Goal: Contribute content

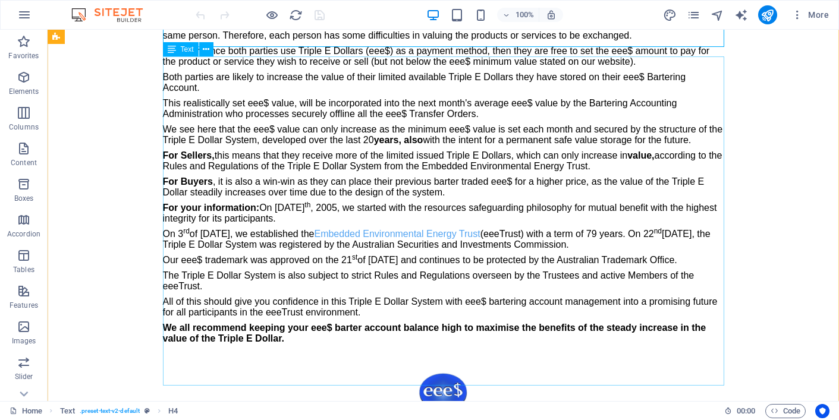
scroll to position [325, 0]
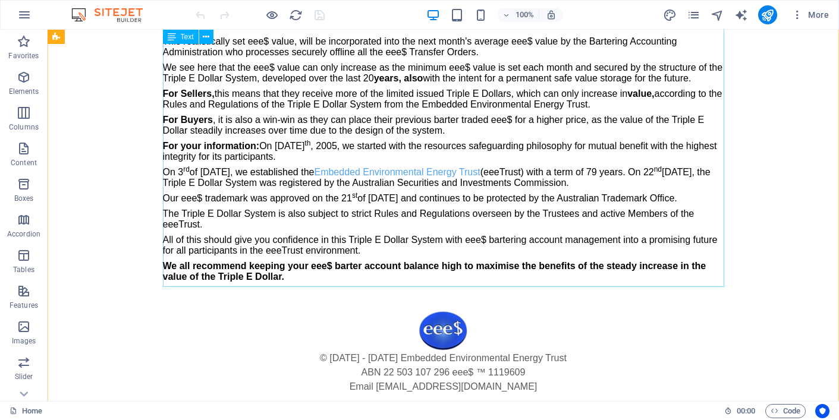
click at [226, 198] on div "We all are familiar with the oldest form of trade, barter, in which both partie…" at bounding box center [443, 122] width 561 height 329
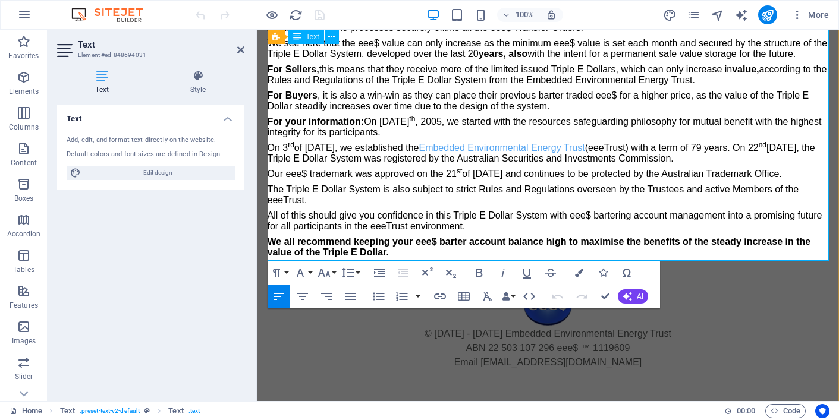
scroll to position [352, 0]
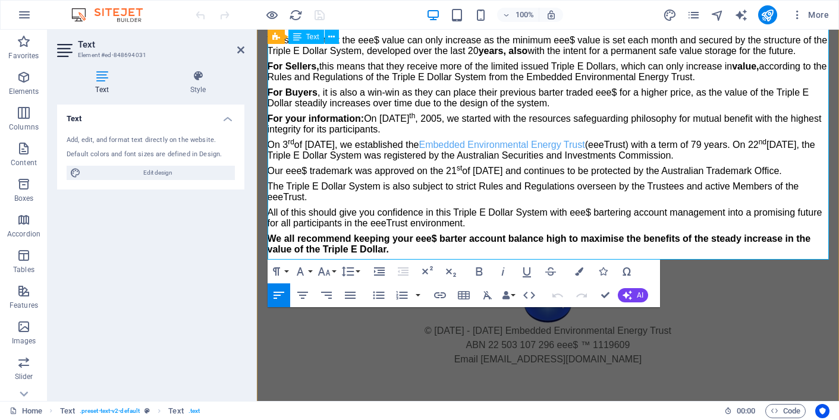
click at [312, 169] on p "Our eee$ trademark was approved on the [DATE] and continues to be protected by …" at bounding box center [548, 171] width 561 height 11
click at [335, 172] on p "Our eee$ Trademark was approved on the [DATE] and continues to be protected by …" at bounding box center [548, 171] width 561 height 11
click at [344, 169] on p "Our eee$ Trade mark was approved on the [DATE] and continues to be protected by…" at bounding box center [548, 171] width 561 height 11
click at [380, 172] on p "Our eee$ Trade Mark was approved on the [DATE] and continues to be protected by…" at bounding box center [548, 171] width 561 height 11
drag, startPoint x: 30, startPoint y: 140, endPoint x: 101, endPoint y: 140, distance: 70.2
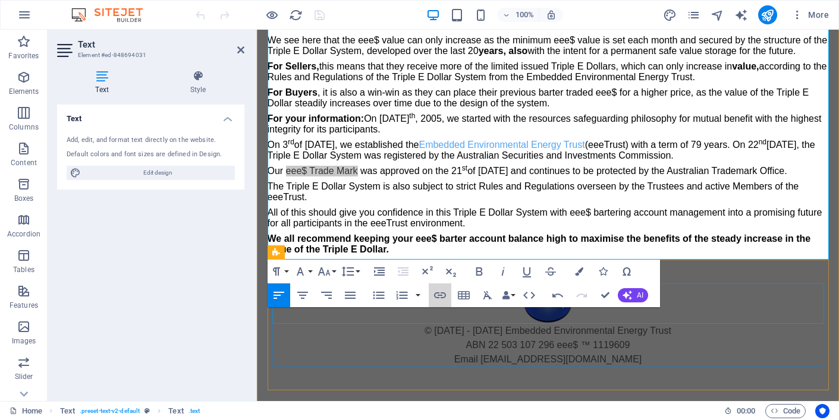
click at [439, 296] on icon "button" at bounding box center [440, 296] width 12 height 6
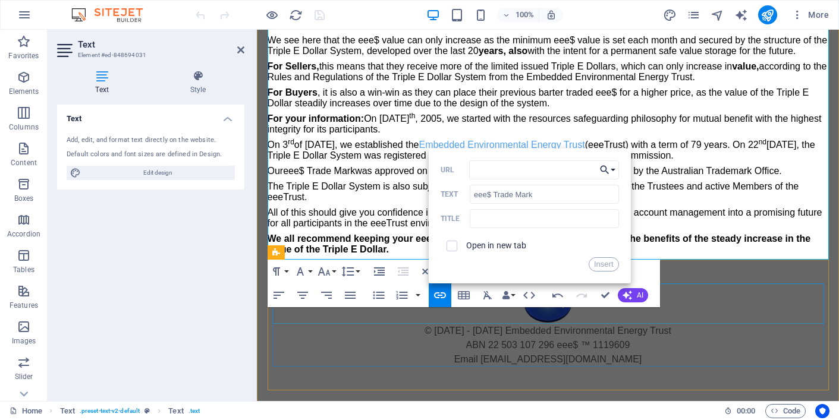
click at [613, 171] on button "Choose Link" at bounding box center [607, 170] width 23 height 19
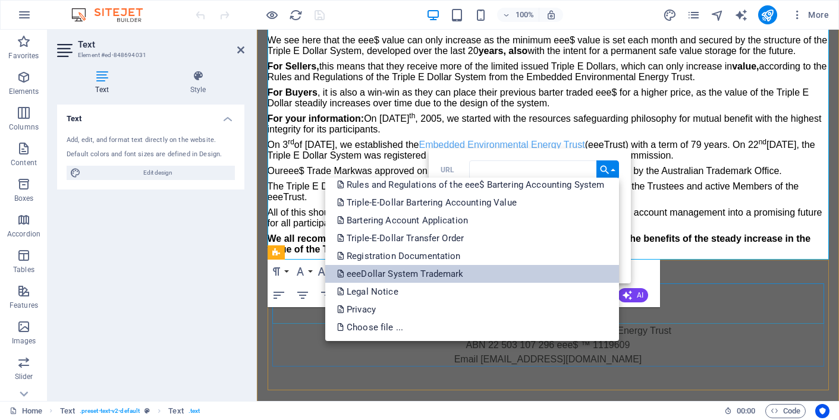
scroll to position [42, 0]
click at [350, 275] on p "eeeDollar System Trademark" at bounding box center [401, 274] width 129 height 18
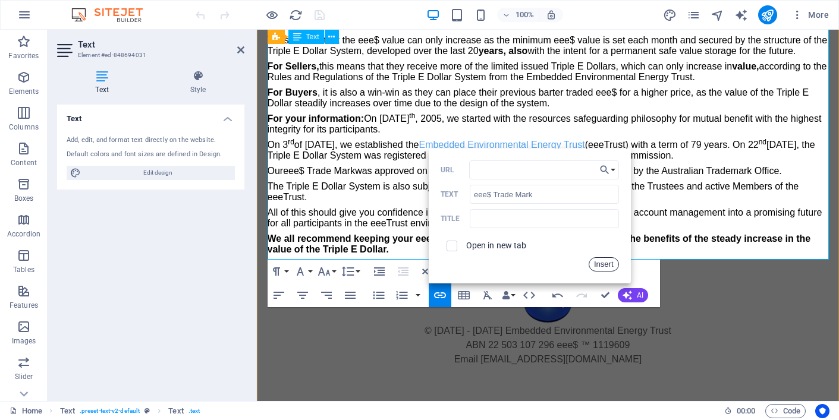
click at [603, 263] on button "Insert" at bounding box center [604, 265] width 30 height 14
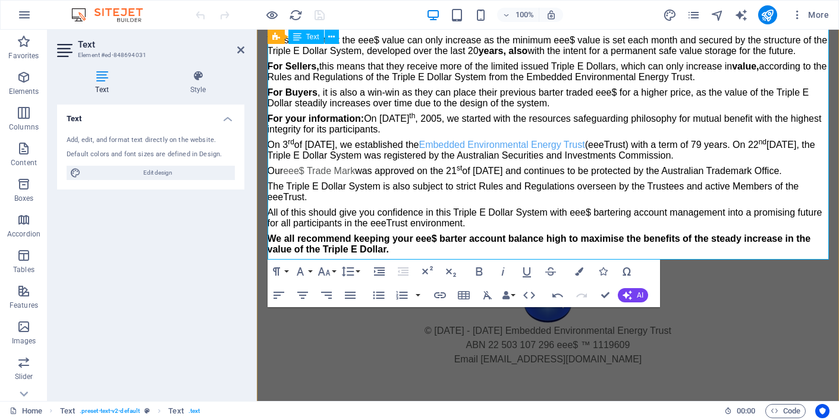
click at [381, 169] on p "Our eee$ Trade Mark was approved on the [DATE] and continues to be protected by…" at bounding box center [548, 171] width 561 height 11
drag, startPoint x: 30, startPoint y: 143, endPoint x: 102, endPoint y: 143, distance: 71.4
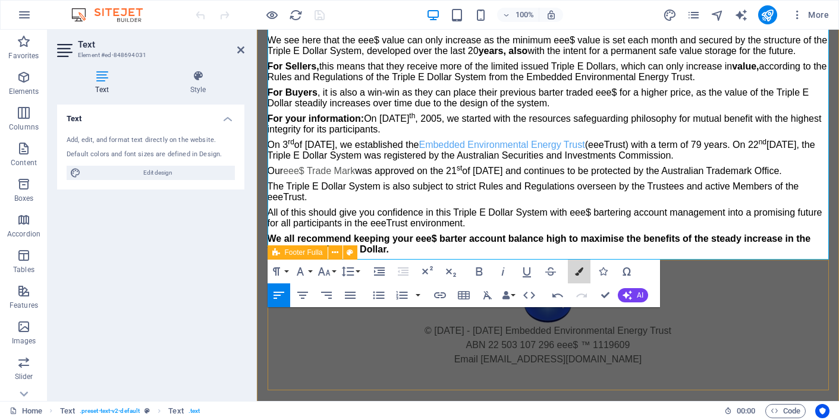
click at [579, 271] on icon "button" at bounding box center [579, 272] width 8 height 8
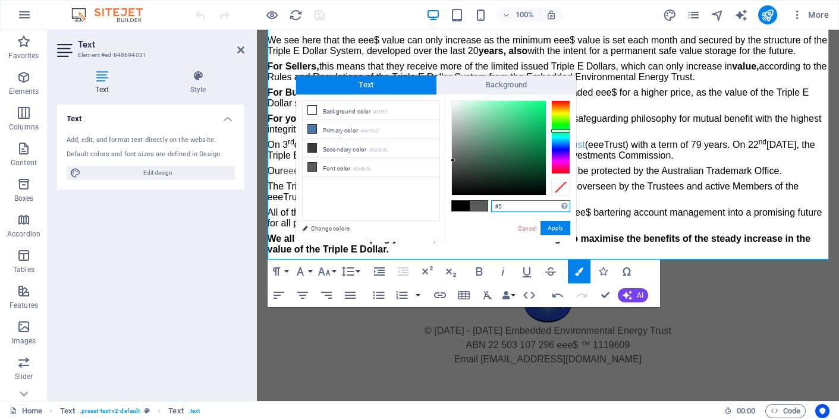
type input "#"
paste input "#53a4f2"
type input "#53a4f2"
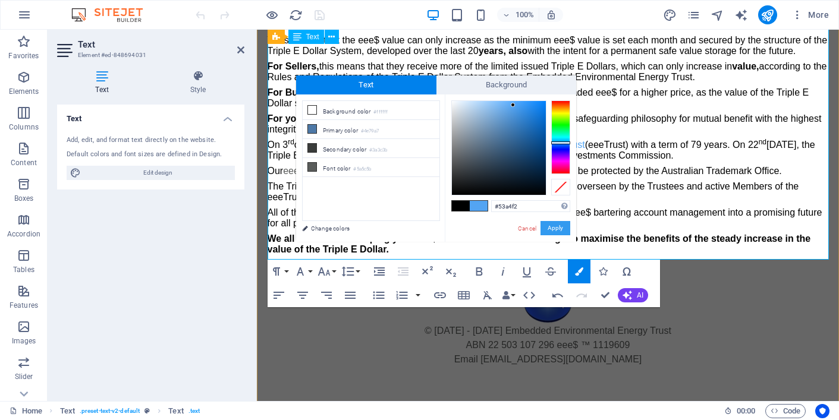
click at [555, 227] on button "Apply" at bounding box center [556, 228] width 30 height 14
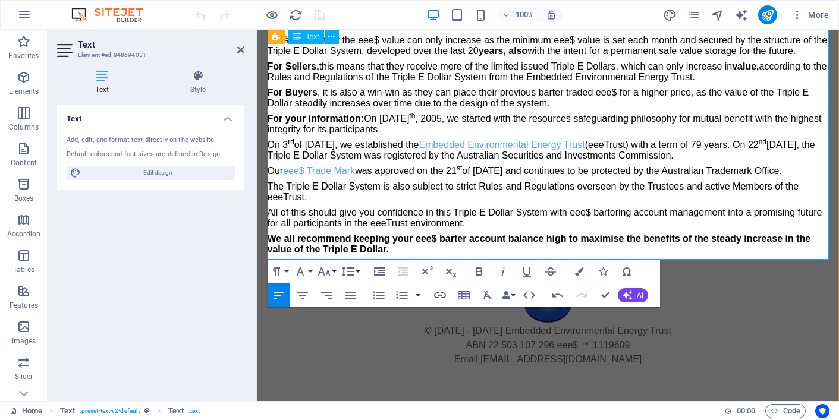
click at [445, 174] on p "Our eee$ Trade Mark was approved on the [DATE] and continues to be protected by…" at bounding box center [548, 171] width 561 height 11
click at [241, 48] on icon at bounding box center [240, 50] width 7 height 10
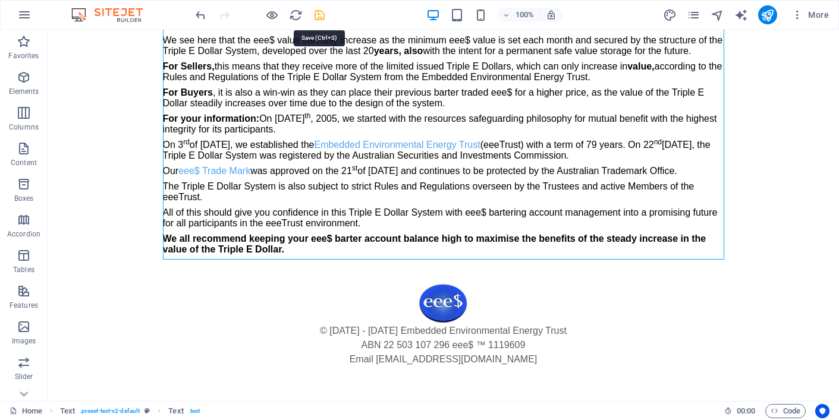
click at [319, 13] on icon "save" at bounding box center [320, 15] width 14 height 14
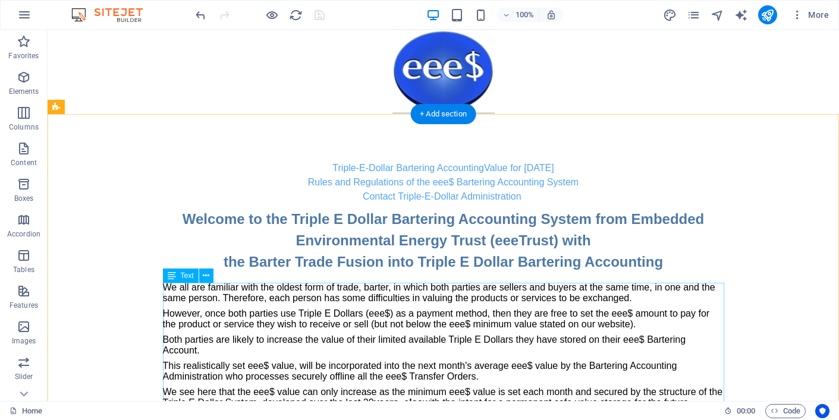
scroll to position [0, 0]
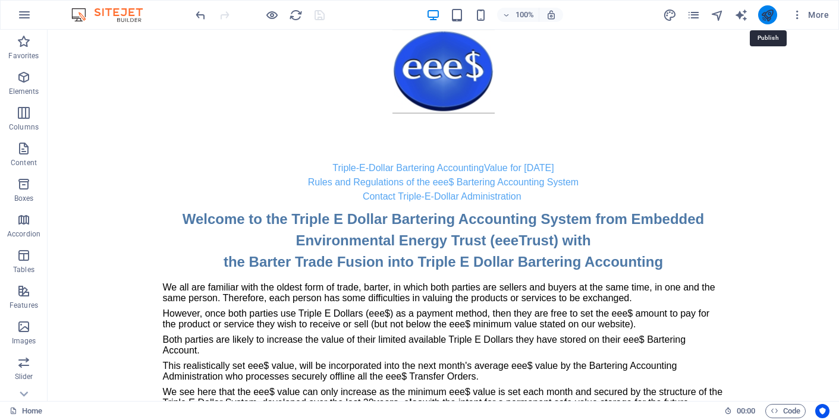
click at [767, 14] on icon "publish" at bounding box center [768, 15] width 14 height 14
